Goal: Find specific page/section: Find specific page/section

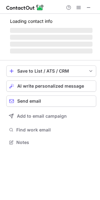
scroll to position [141, 99]
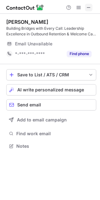
click at [88, 8] on span at bounding box center [88, 7] width 5 height 5
